Goal: Find specific page/section: Find specific page/section

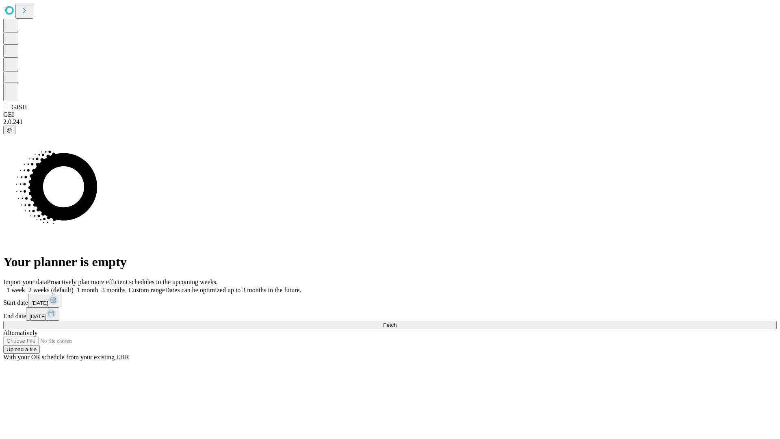
click at [397, 322] on span "Fetch" at bounding box center [389, 325] width 13 height 6
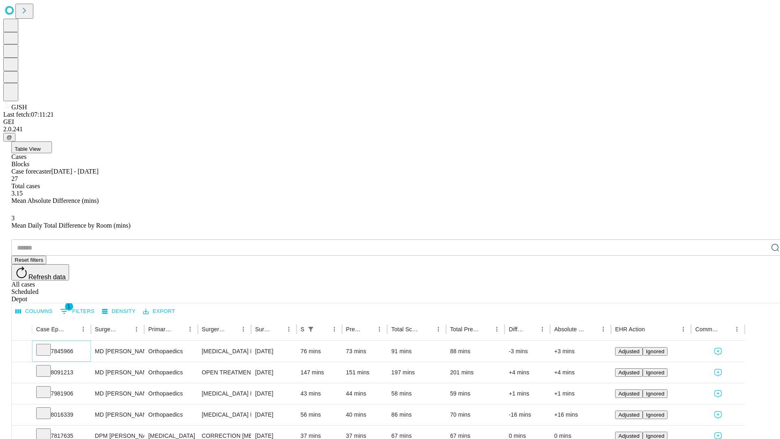
click at [48, 345] on icon at bounding box center [43, 349] width 8 height 8
